Goal: Use online tool/utility: Utilize a website feature to perform a specific function

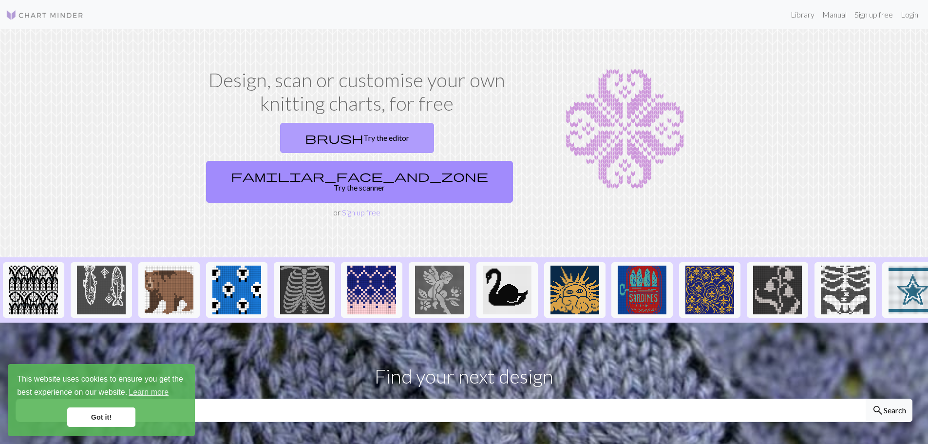
click at [280, 140] on link "brush Try the editor" at bounding box center [357, 138] width 154 height 30
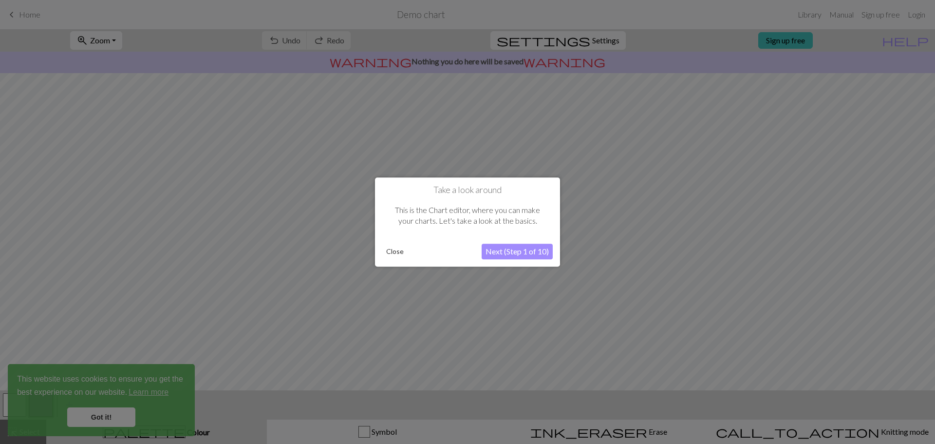
click at [399, 254] on button "Close" at bounding box center [394, 251] width 25 height 15
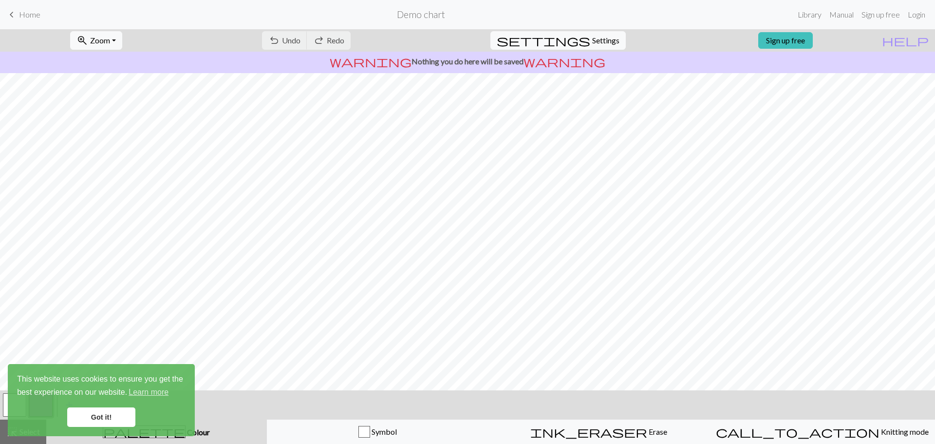
drag, startPoint x: 603, startPoint y: 432, endPoint x: 601, endPoint y: 416, distance: 16.1
click at [601, 426] on div "ink_eraser Erase Erase" at bounding box center [598, 432] width 209 height 12
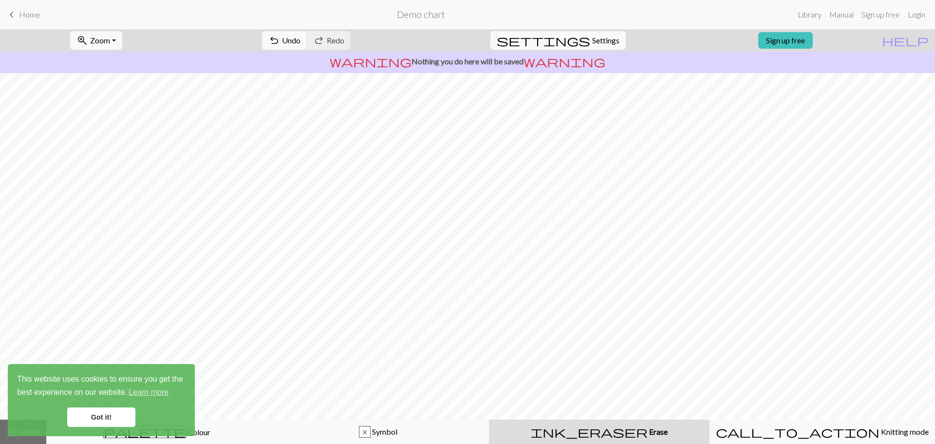
drag, startPoint x: 81, startPoint y: 415, endPoint x: 88, endPoint y: 405, distance: 11.5
click at [81, 414] on link "Got it!" at bounding box center [101, 416] width 68 height 19
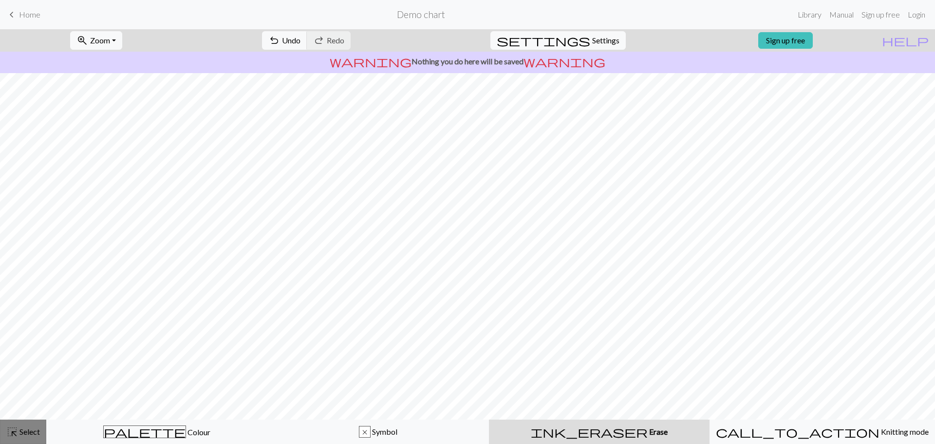
click at [29, 429] on span "Select" at bounding box center [29, 431] width 22 height 9
click at [24, 432] on span "Select" at bounding box center [29, 431] width 22 height 9
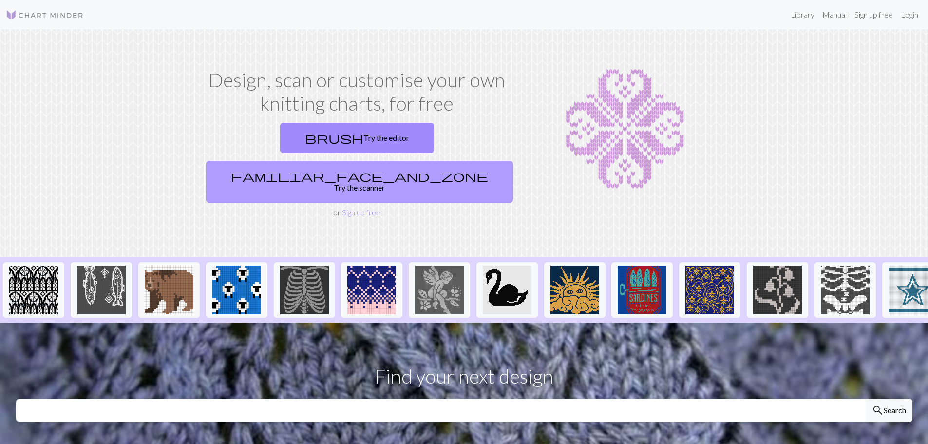
click at [399, 161] on link "familiar_face_and_zone Try the scanner" at bounding box center [359, 182] width 307 height 42
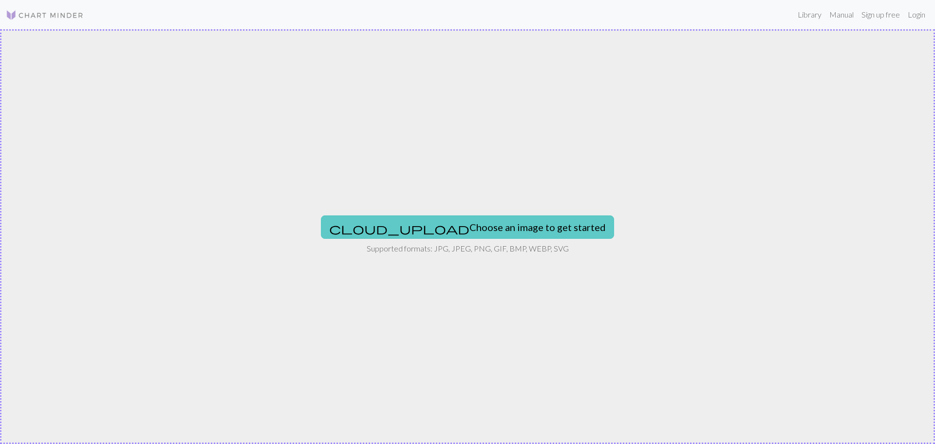
click at [441, 220] on button "cloud_upload Choose an image to get started" at bounding box center [467, 226] width 293 height 23
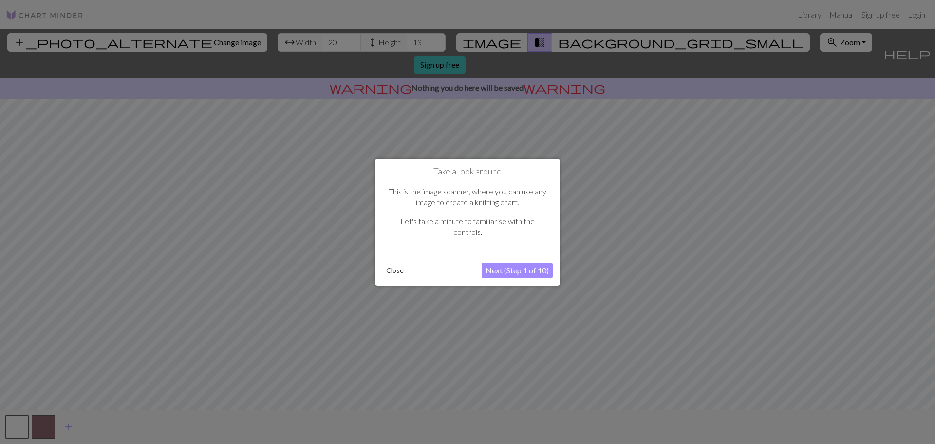
click at [393, 269] on button "Close" at bounding box center [394, 270] width 25 height 15
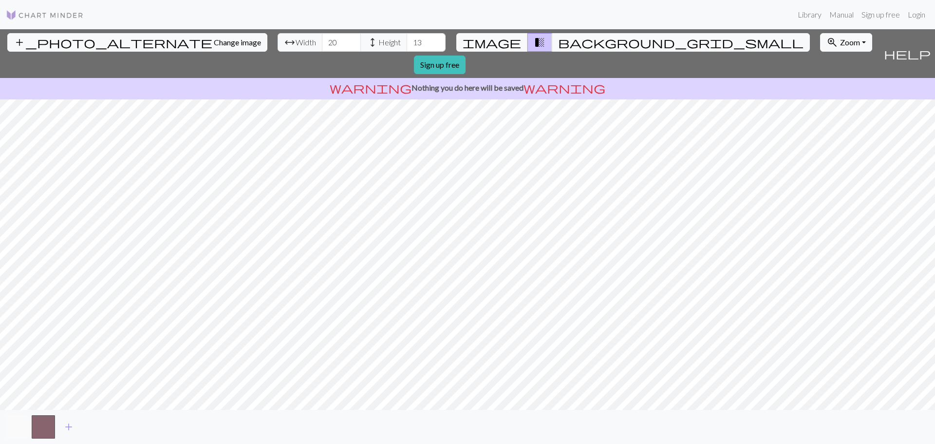
click at [17, 425] on button "button" at bounding box center [16, 426] width 23 height 23
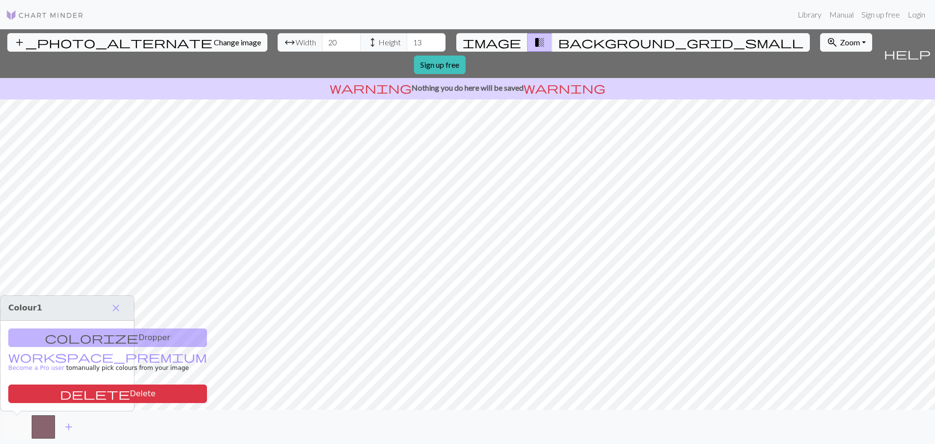
click at [8, 432] on button "button" at bounding box center [16, 426] width 23 height 23
